Goal: Task Accomplishment & Management: Complete application form

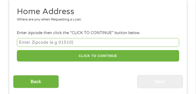
scroll to position [57, 0]
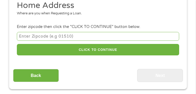
click at [83, 38] on input "number" at bounding box center [98, 36] width 162 height 9
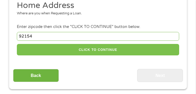
type input "92154"
click at [103, 52] on button "CLICK TO CONTINUE" at bounding box center [98, 49] width 162 height 11
type input "92154"
type input "[GEOGRAPHIC_DATA]"
select select "[US_STATE]"
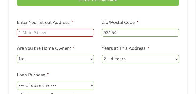
scroll to position [111, 0]
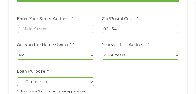
click at [89, 31] on input "Enter Your Street Address *" at bounding box center [55, 29] width 77 height 8
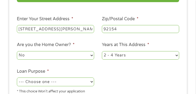
type input "[STREET_ADDRESS][PERSON_NAME]"
click at [78, 58] on select "No Yes" at bounding box center [55, 55] width 77 height 9
click at [17, 51] on select "No Yes" at bounding box center [55, 55] width 77 height 9
click at [189, 37] on div "1 Start 2 Your Home 3 About You 4 Employment 5 Banking 6 This field is hidden w…" at bounding box center [97, 23] width 187 height 206
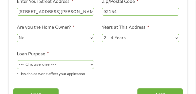
scroll to position [138, 0]
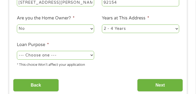
click at [60, 53] on select "--- Choose one --- Pay Bills Debt Consolidation Home Improvement Major Purchase…" at bounding box center [55, 55] width 77 height 9
select select "paybills"
click at [17, 51] on select "--- Choose one --- Pay Bills Debt Consolidation Home Improvement Major Purchase…" at bounding box center [55, 55] width 77 height 9
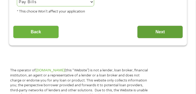
click at [154, 37] on input "Next" at bounding box center [160, 32] width 46 height 13
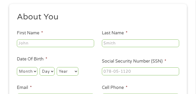
scroll to position [57, 0]
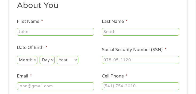
click at [48, 34] on input "First Name *" at bounding box center [55, 32] width 77 height 8
type input "[PERSON_NAME]"
click at [118, 32] on input "Last Name *" at bounding box center [140, 32] width 77 height 8
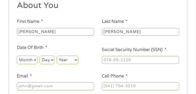
type input "[PERSON_NAME]"
click at [167, 15] on ul "About You This field is hidden when viewing the form Title * --- Choose one ---…" at bounding box center [98, 61] width 170 height 122
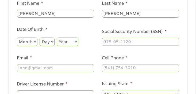
scroll to position [84, 0]
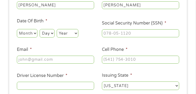
click at [33, 34] on select "Month 1 2 3 4 5 6 7 8 9 10 11 12" at bounding box center [27, 33] width 21 height 9
select select "1"
click at [17, 29] on select "Month 1 2 3 4 5 6 7 8 9 10 11 12" at bounding box center [27, 33] width 21 height 9
click at [49, 34] on select "Day 1 2 3 4 5 6 7 8 9 10 11 12 13 14 15 16 17 18 19 20 21 22 23 24 25 26 27 28 …" at bounding box center [47, 33] width 15 height 9
select select "28"
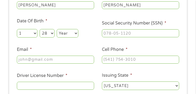
click at [40, 29] on select "Day 1 2 3 4 5 6 7 8 9 10 11 12 13 14 15 16 17 18 19 20 21 22 23 24 25 26 27 28 …" at bounding box center [47, 33] width 15 height 9
click at [65, 31] on select "Year [DATE] 2006 2005 2004 2003 2002 2001 2000 1999 1998 1997 1996 1995 1994 19…" at bounding box center [68, 33] width 22 height 9
select select "1995"
click at [57, 29] on select "Year [DATE] 2006 2005 2004 2003 2002 2001 2000 1999 1998 1997 1996 1995 1994 19…" at bounding box center [68, 33] width 22 height 9
click at [127, 31] on input "___-__-____" at bounding box center [140, 33] width 77 height 8
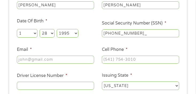
type input "623-78-6704"
click at [91, 42] on ul "About You This field is hidden when viewing the form Title * --- Choose one ---…" at bounding box center [98, 35] width 170 height 122
click at [56, 58] on input "Email *" at bounding box center [55, 60] width 77 height 8
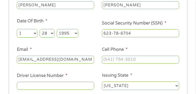
type input "[EMAIL_ADDRESS][DOMAIN_NAME]"
click at [110, 59] on input "(___) ___-____" at bounding box center [140, 60] width 77 height 8
type input "[PHONE_NUMBER]"
click at [169, 45] on ul "About You This field is hidden when viewing the form Title * --- Choose one ---…" at bounding box center [98, 35] width 170 height 122
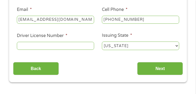
scroll to position [138, 0]
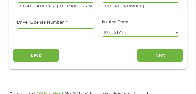
click at [64, 33] on input "Driver License Number *" at bounding box center [55, 33] width 77 height 8
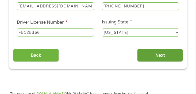
type input "F5125366"
click at [155, 57] on input "Next" at bounding box center [160, 55] width 46 height 13
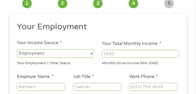
scroll to position [31, 0]
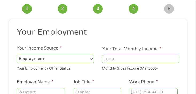
click at [155, 60] on input "Your Total Monthly Income *" at bounding box center [140, 59] width 77 height 8
type input "3872"
click at [96, 39] on li "Your Employment" at bounding box center [96, 33] width 166 height 13
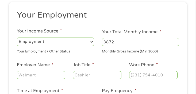
scroll to position [57, 0]
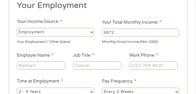
click at [48, 64] on input "Employer Name *" at bounding box center [41, 66] width 48 height 8
type input "C"
type input "cardiovascular institute of [GEOGRAPHIC_DATA]"
click at [121, 64] on li "Job Title *" at bounding box center [97, 61] width 56 height 18
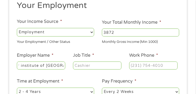
scroll to position [0, 0]
click at [116, 65] on input "Job Title *" at bounding box center [97, 66] width 48 height 8
type input "medical assistant"
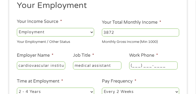
click at [145, 68] on input "(___) ___-____" at bounding box center [153, 66] width 48 height 8
type input "[PHONE_NUMBER]"
click at [186, 37] on div "This field is hidden when viewing the form gclid This field is hidden when view…" at bounding box center [98, 77] width 178 height 168
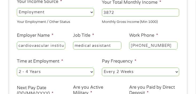
scroll to position [111, 0]
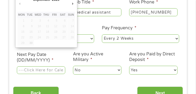
click at [44, 71] on input "Next Pay Date (DD/MM/YYYY) *" at bounding box center [41, 71] width 48 height 8
click at [64, 20] on td "6" at bounding box center [63, 21] width 8 height 6
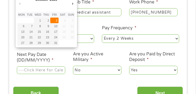
type input "[DATE]"
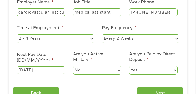
click at [188, 43] on div "1 Start 2 Your Home 3 About You 4 Employment 5 Banking 6 This field is hidden w…" at bounding box center [97, 13] width 187 height 187
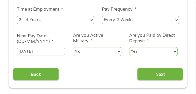
scroll to position [164, 0]
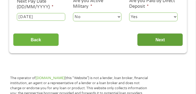
click at [169, 40] on input "Next" at bounding box center [160, 39] width 46 height 13
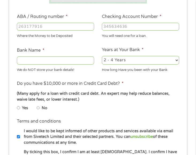
scroll to position [111, 0]
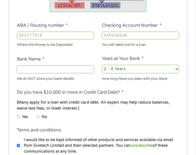
click at [114, 38] on input "Checking Account Number *" at bounding box center [140, 36] width 77 height 8
click at [41, 35] on input "ABA / Routing number *" at bounding box center [55, 36] width 77 height 8
type input "121042882"
type input "[PERSON_NAME] FARGO BANK NA"
type input "121042882"
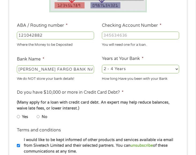
click at [114, 33] on input "Checking Account Number *" at bounding box center [140, 36] width 77 height 8
type input "9959272692"
click at [144, 92] on li "Do you have $10,000 or more in Credit Card Debt? * (Many apply for a loan with …" at bounding box center [98, 106] width 170 height 34
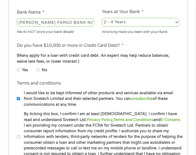
scroll to position [164, 0]
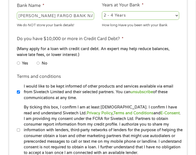
click at [55, 62] on li "No" at bounding box center [46, 63] width 19 height 8
click at [42, 64] on label "No" at bounding box center [45, 63] width 6 height 6
click at [40, 64] on input "No" at bounding box center [38, 63] width 3 height 6
radio input "true"
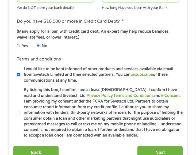
scroll to position [191, 0]
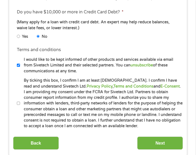
click at [17, 66] on input "I would like to be kept informed of other products and services available via e…" at bounding box center [18, 65] width 3 height 6
checkbox input "false"
click at [18, 103] on input "By ticking this box, I confirm I am at least [DEMOGRAPHIC_DATA]. I confirm I ha…" at bounding box center [18, 103] width 3 height 6
checkbox input "true"
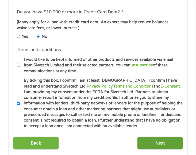
click at [173, 138] on input "Next" at bounding box center [160, 142] width 46 height 13
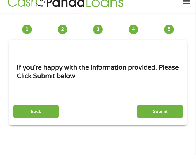
scroll to position [4, 0]
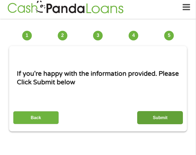
click at [164, 117] on input "Submit" at bounding box center [160, 117] width 46 height 13
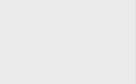
scroll to position [0, 0]
